Goal: Task Accomplishment & Management: Use online tool/utility

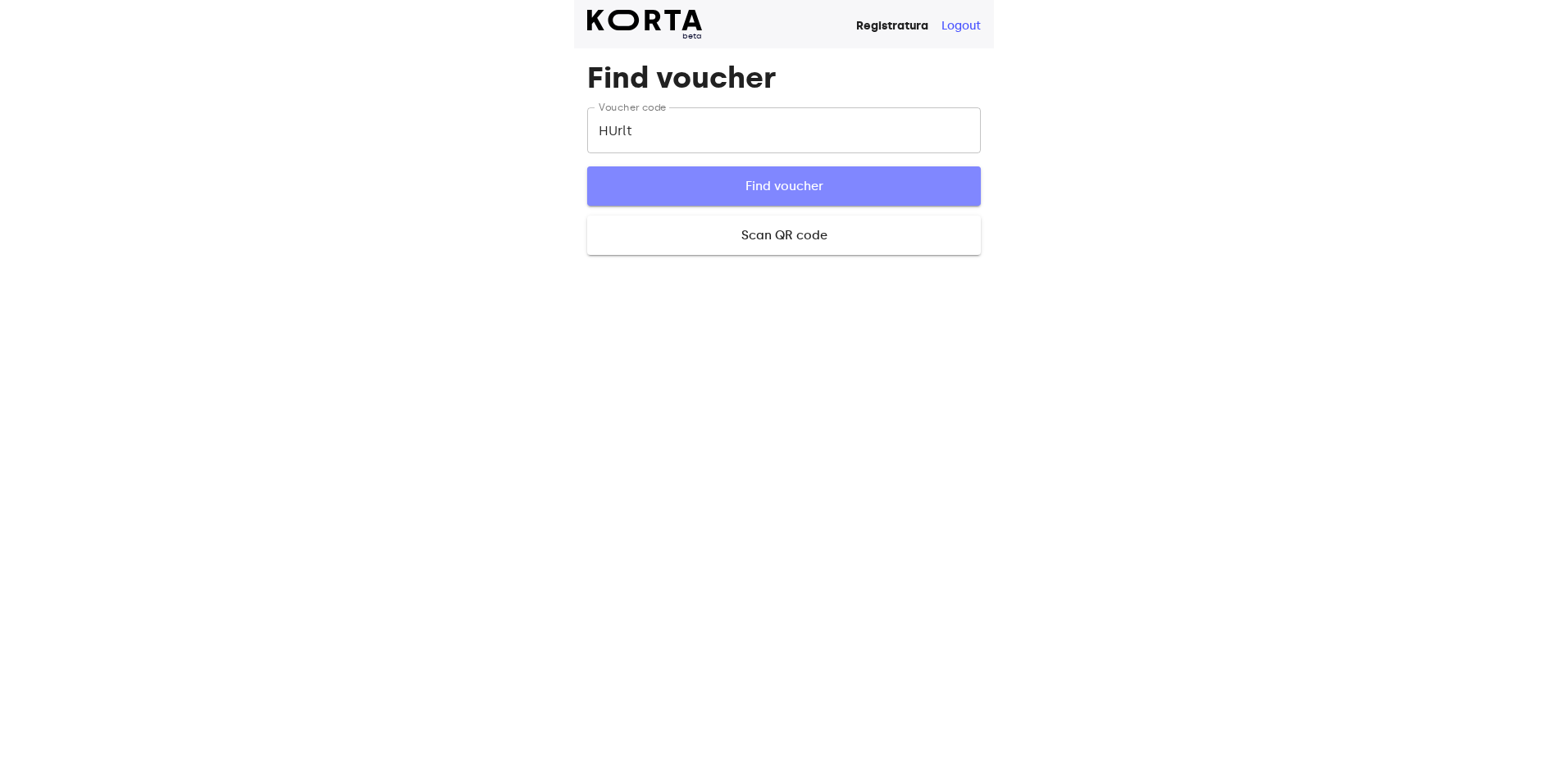
click at [756, 183] on span "Find voucher" at bounding box center [784, 186] width 341 height 22
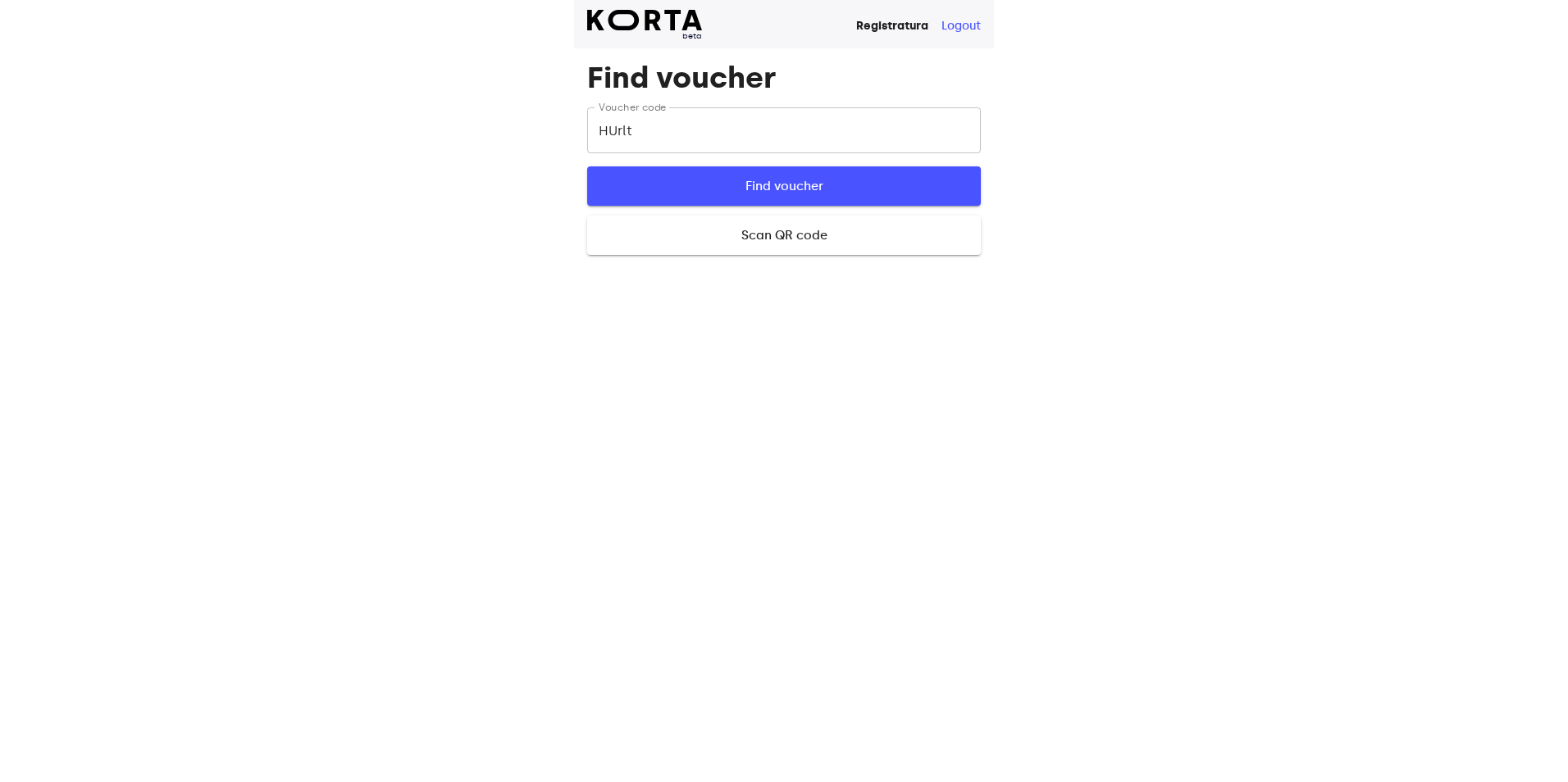
click at [756, 183] on span "Find voucher" at bounding box center [784, 186] width 341 height 22
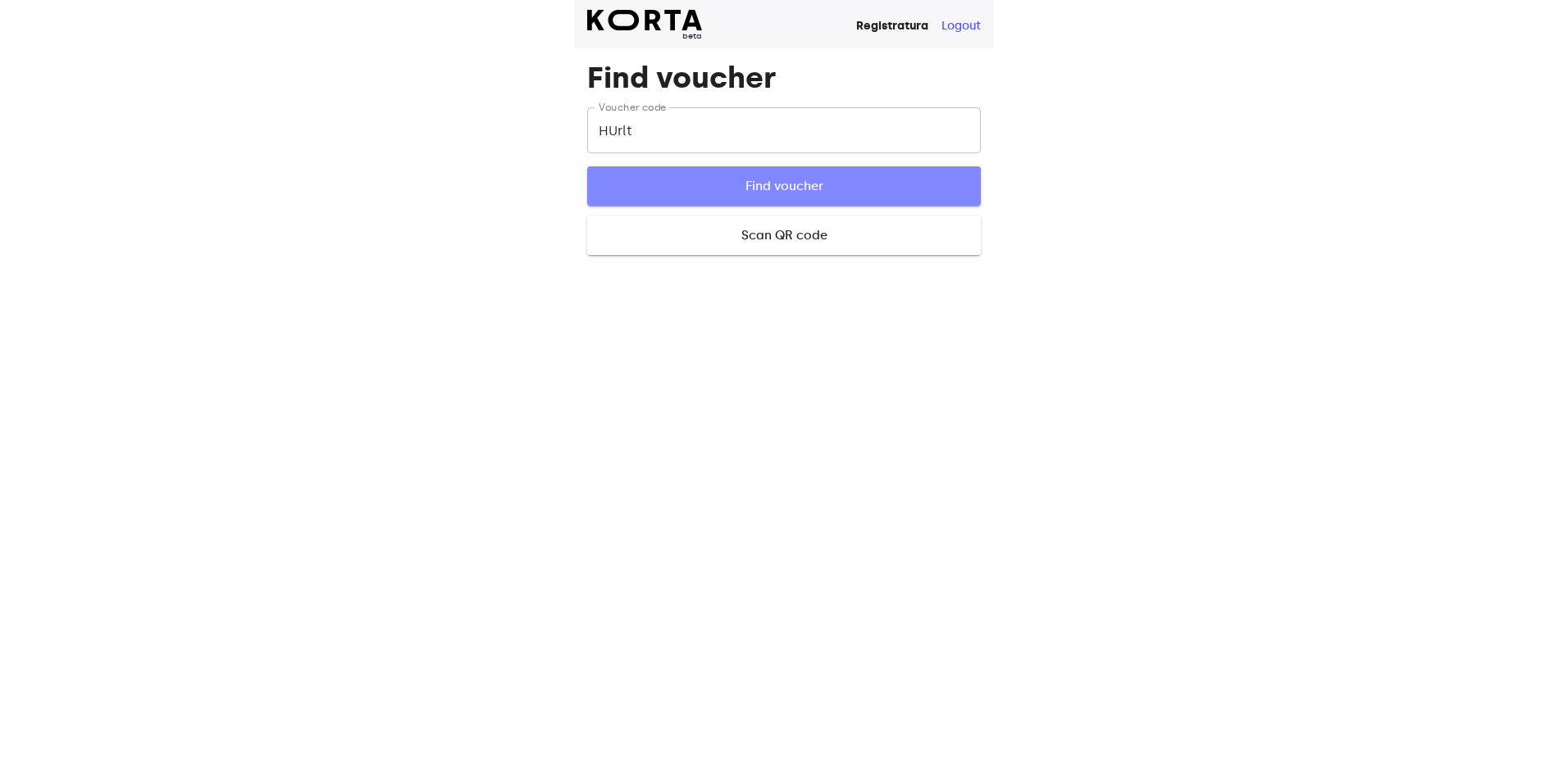
click at [756, 183] on span "Find voucher" at bounding box center [784, 186] width 341 height 22
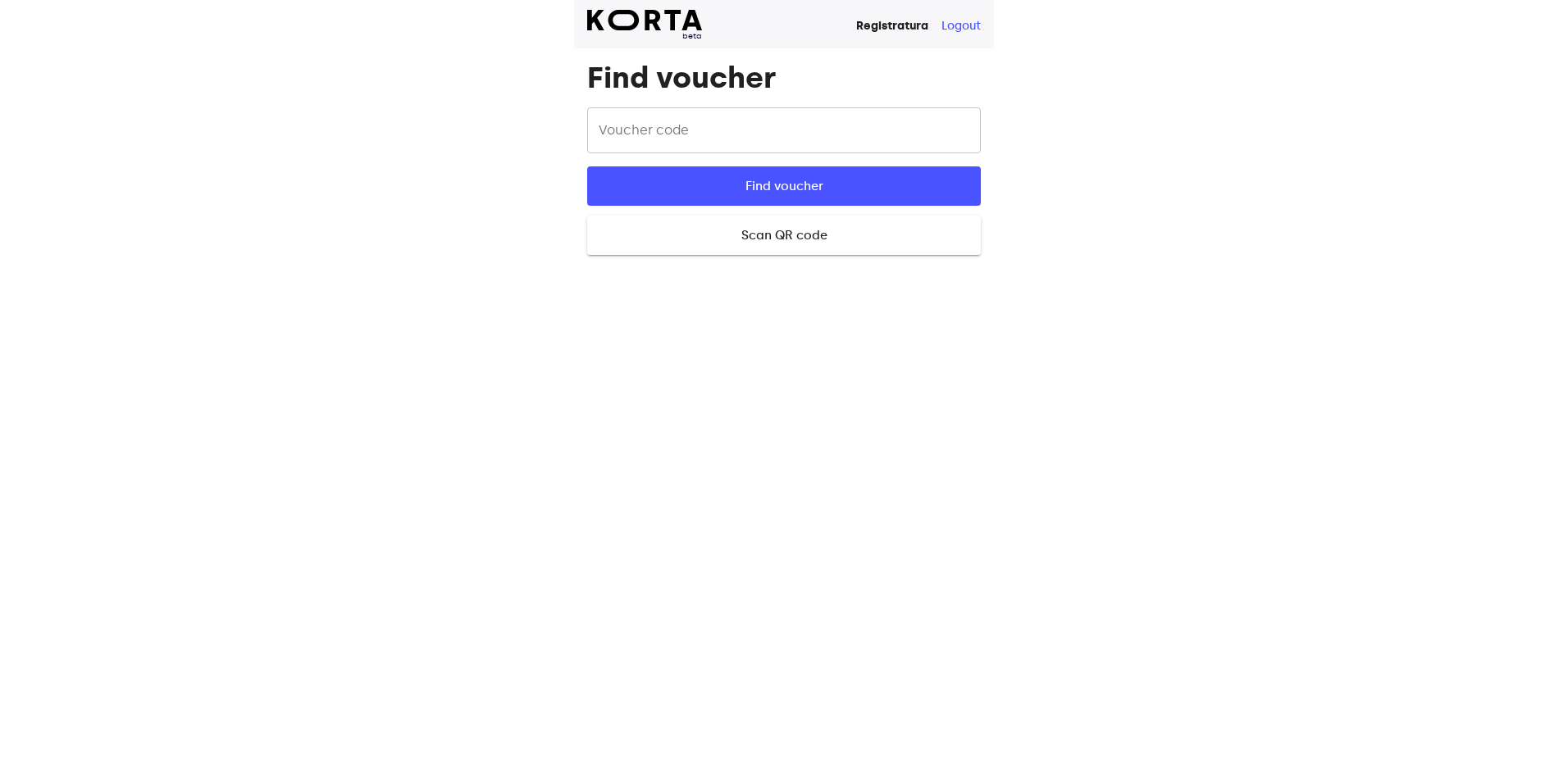
click at [621, 144] on input "text" at bounding box center [784, 130] width 394 height 46
type input "HUrlt"
click at [587, 166] on button "Find voucher" at bounding box center [784, 186] width 394 height 40
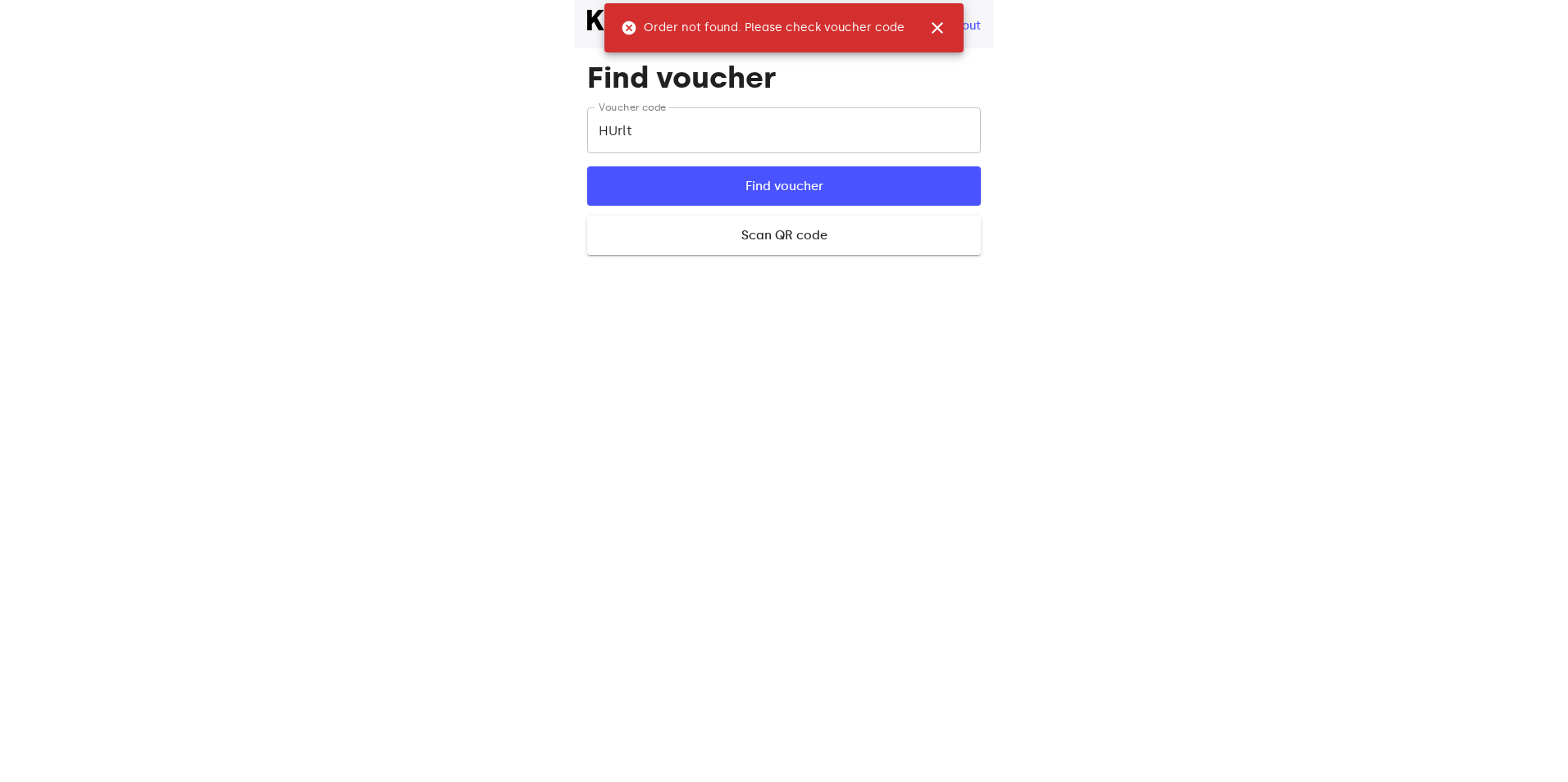
click at [940, 21] on span "close" at bounding box center [938, 28] width 20 height 20
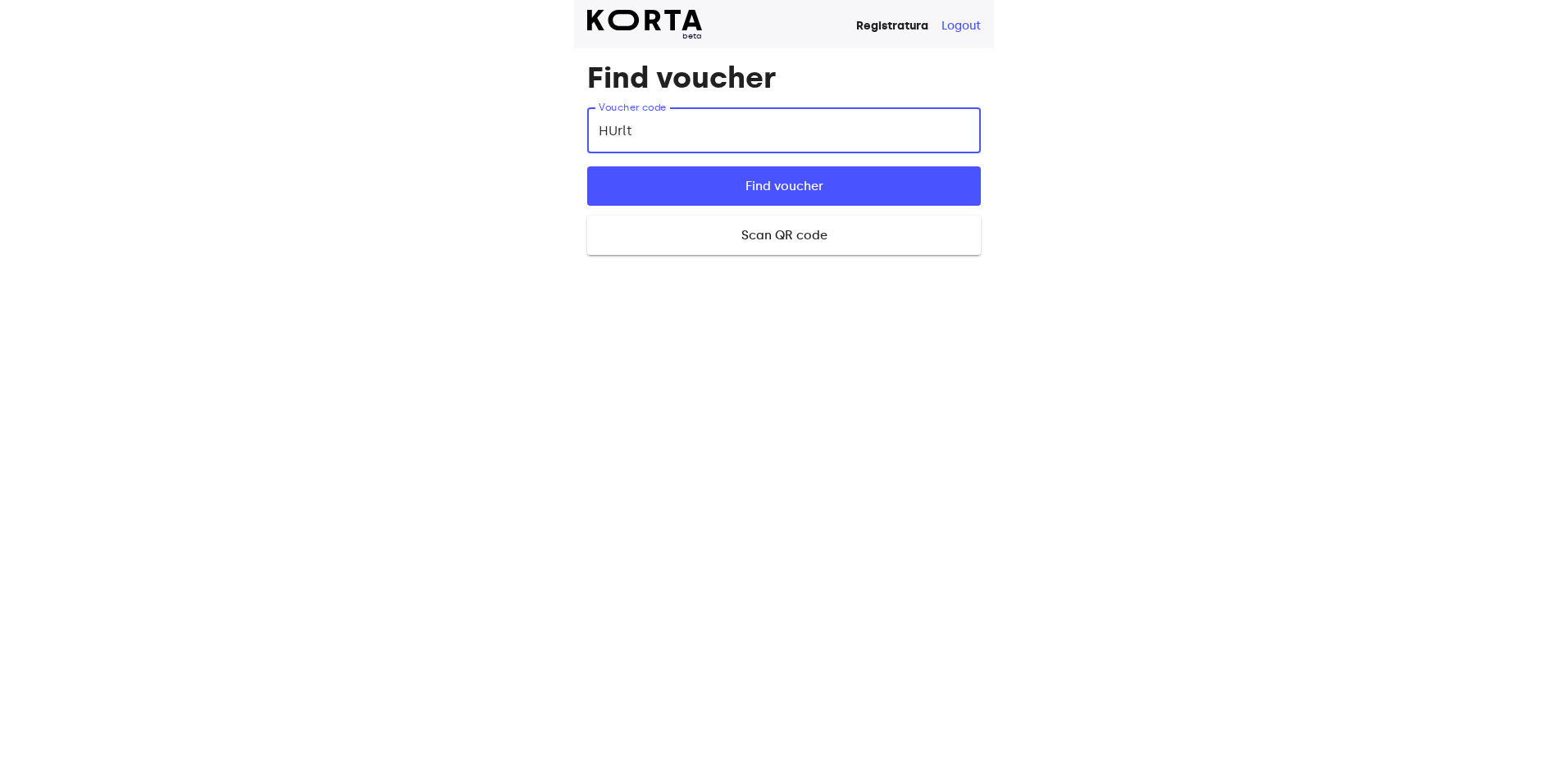
drag, startPoint x: 676, startPoint y: 135, endPoint x: 317, endPoint y: 151, distance: 359.4
click at [321, 152] on div "beta Registratura Logout Find voucher Voucher code HUrlt Voucher code Find vouc…" at bounding box center [784, 391] width 1568 height 782
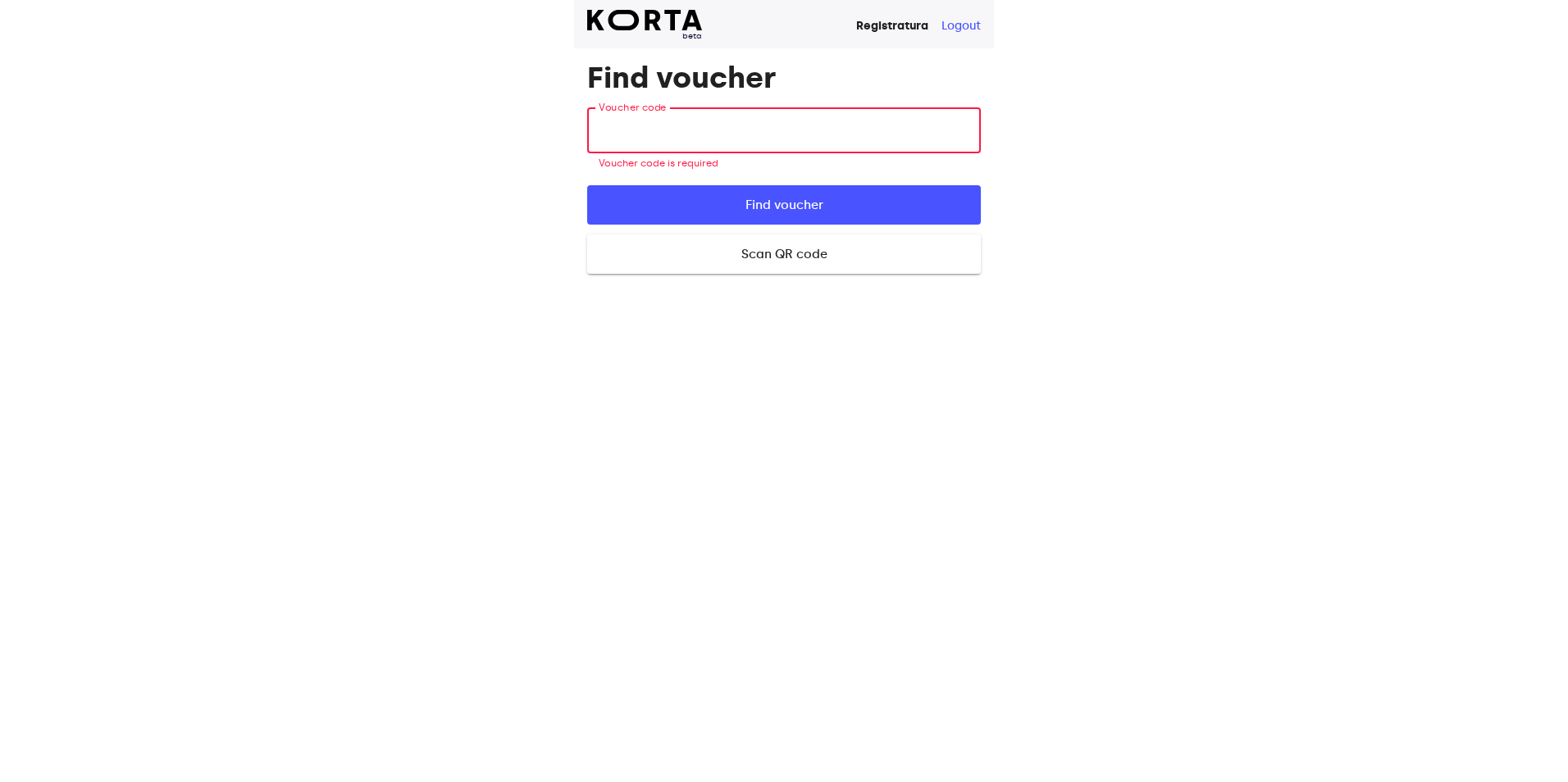
click at [765, 423] on div "beta Registratura Logout Find voucher Voucher code Voucher code Voucher code is…" at bounding box center [784, 391] width 420 height 782
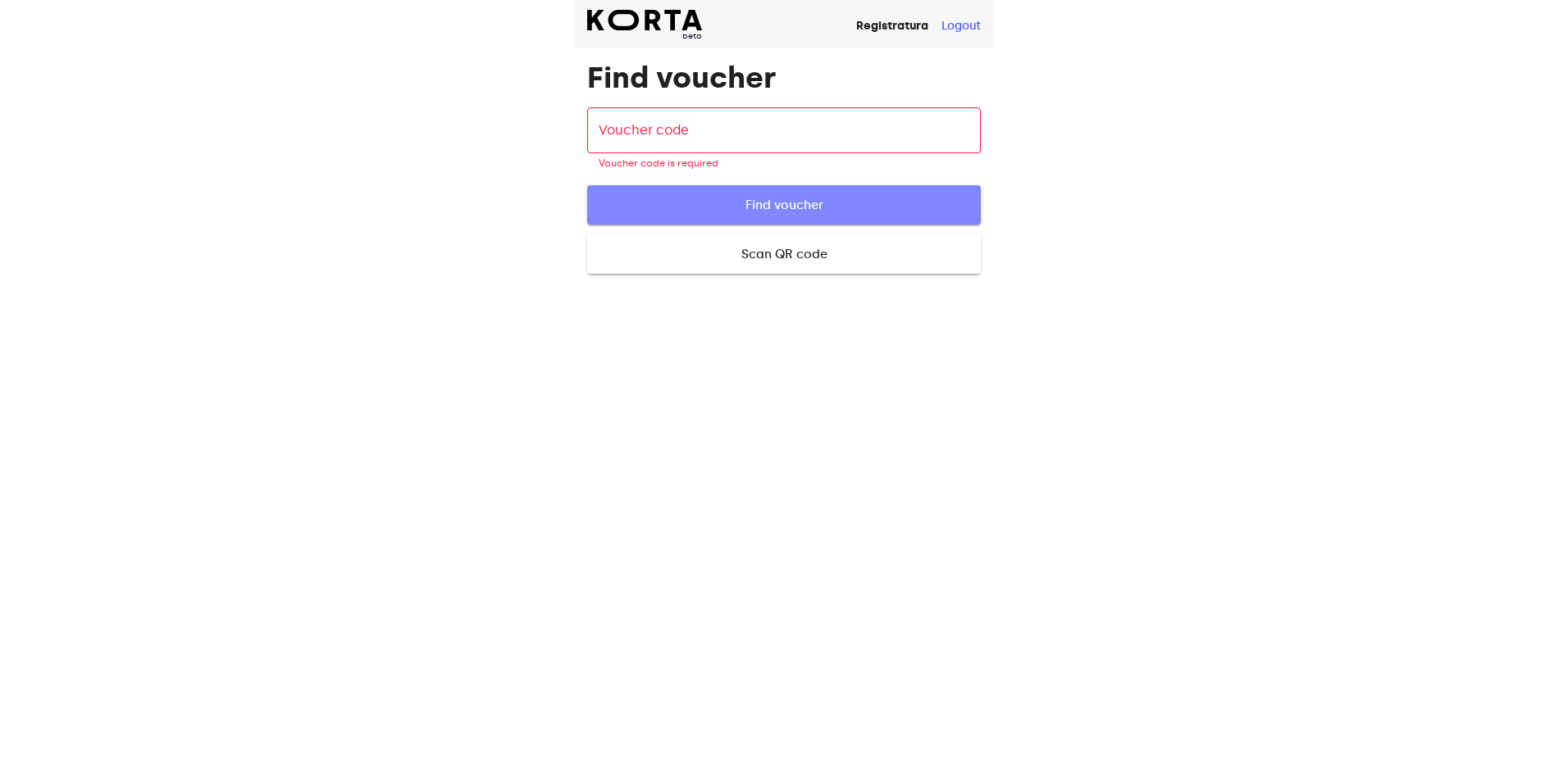
click at [780, 210] on span "Find voucher" at bounding box center [784, 205] width 341 height 22
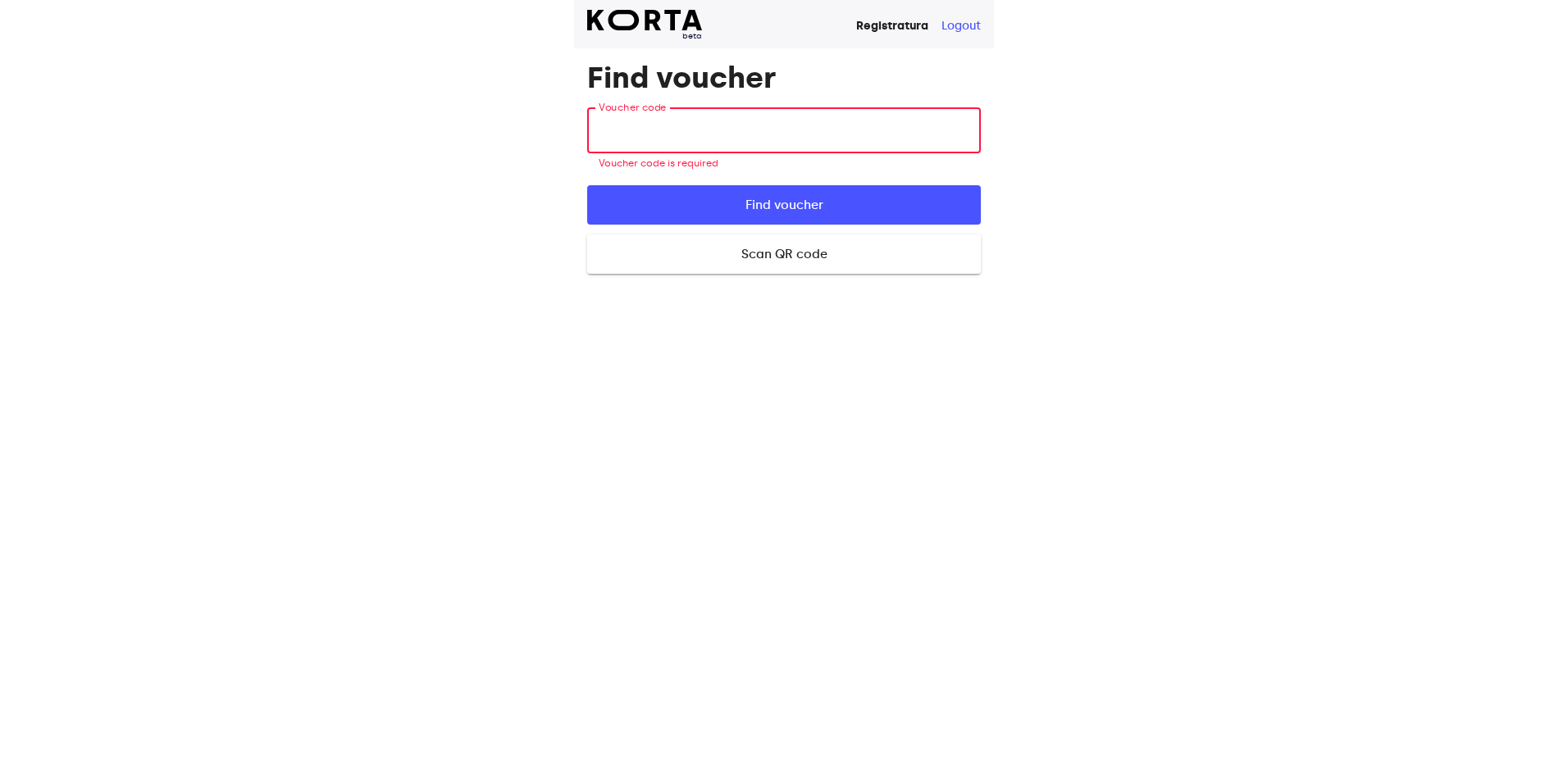
drag, startPoint x: 771, startPoint y: 134, endPoint x: 490, endPoint y: 165, distance: 282.7
click at [490, 165] on div "beta Registratura Logout Find voucher Voucher code Voucher code Voucher code is…" at bounding box center [784, 391] width 1568 height 782
